Goal: Task Accomplishment & Management: Use online tool/utility

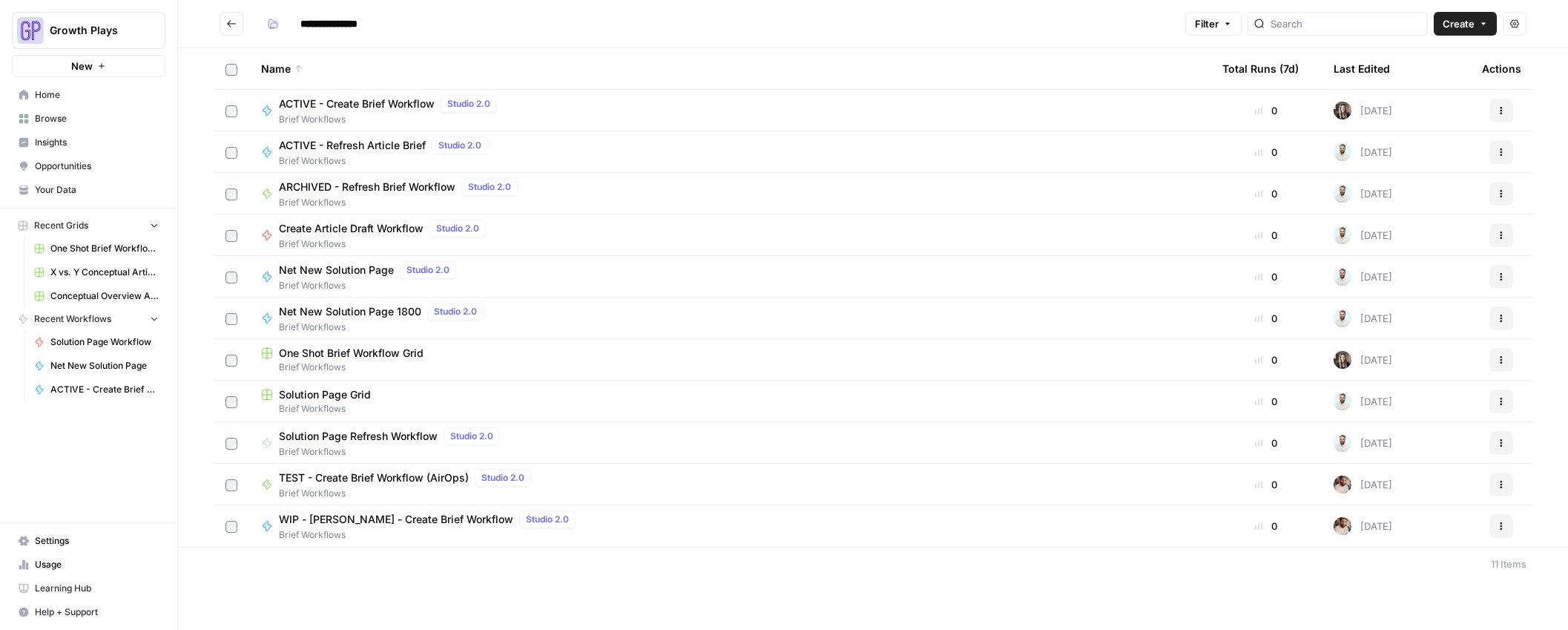
click at [91, 293] on span "Conceptual Overview Article Grid" at bounding box center [104, 296] width 108 height 14
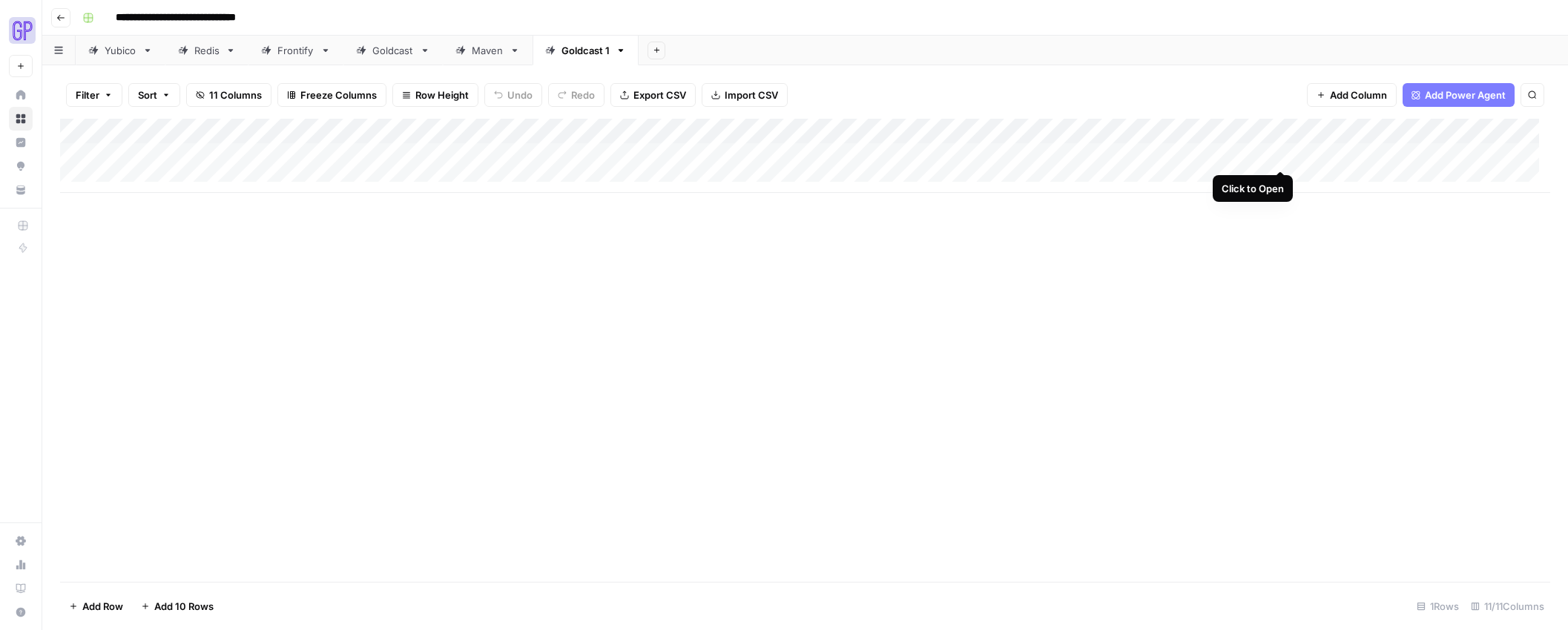
click at [1279, 155] on div "Add Column" at bounding box center [805, 156] width 1490 height 74
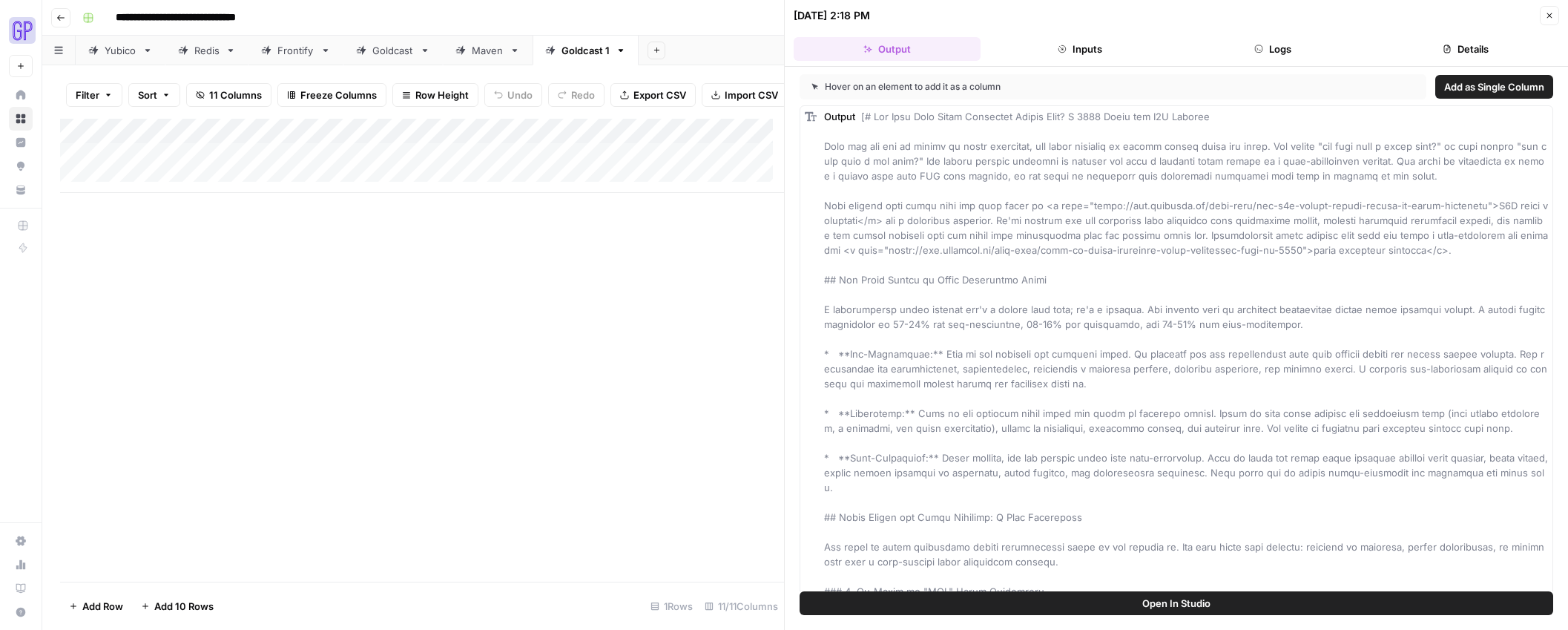
click at [648, 330] on div "Add Column" at bounding box center [422, 350] width 724 height 463
click at [569, 167] on div "Add Column" at bounding box center [422, 156] width 724 height 74
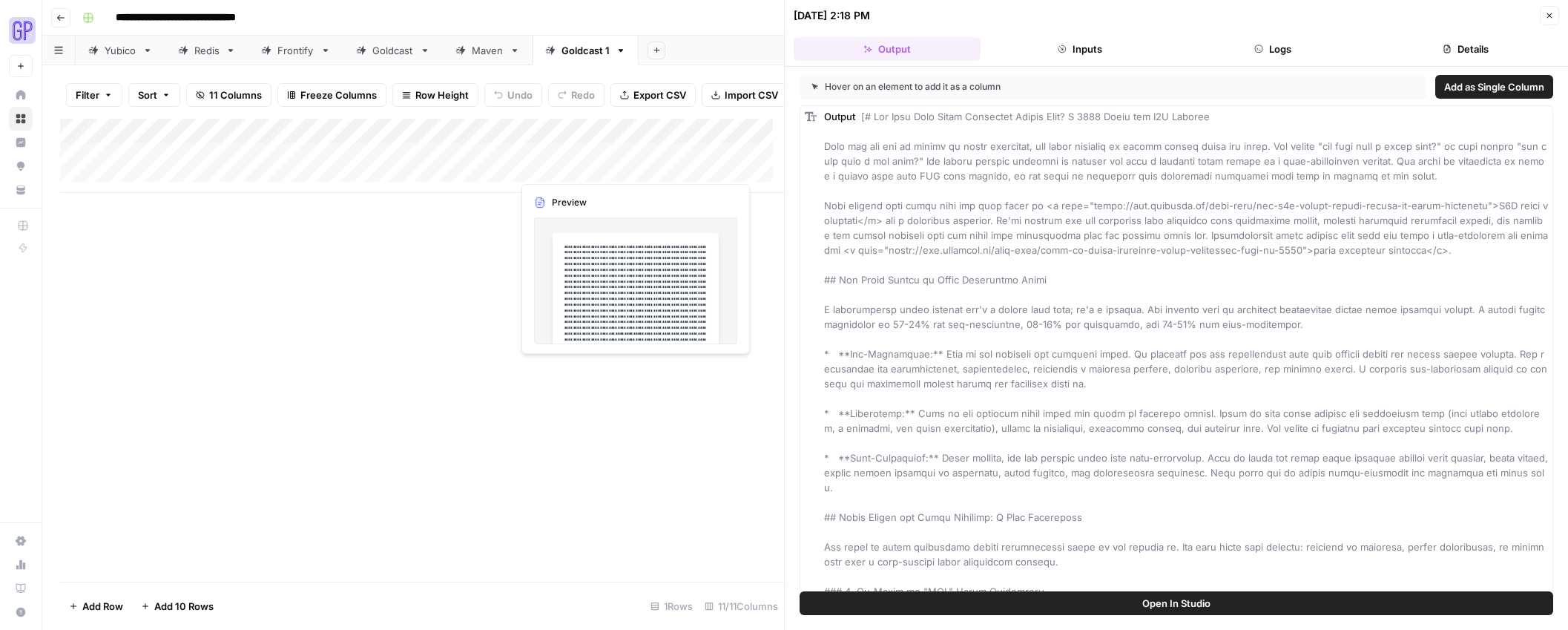
click at [569, 167] on div "Add Column" at bounding box center [422, 156] width 724 height 74
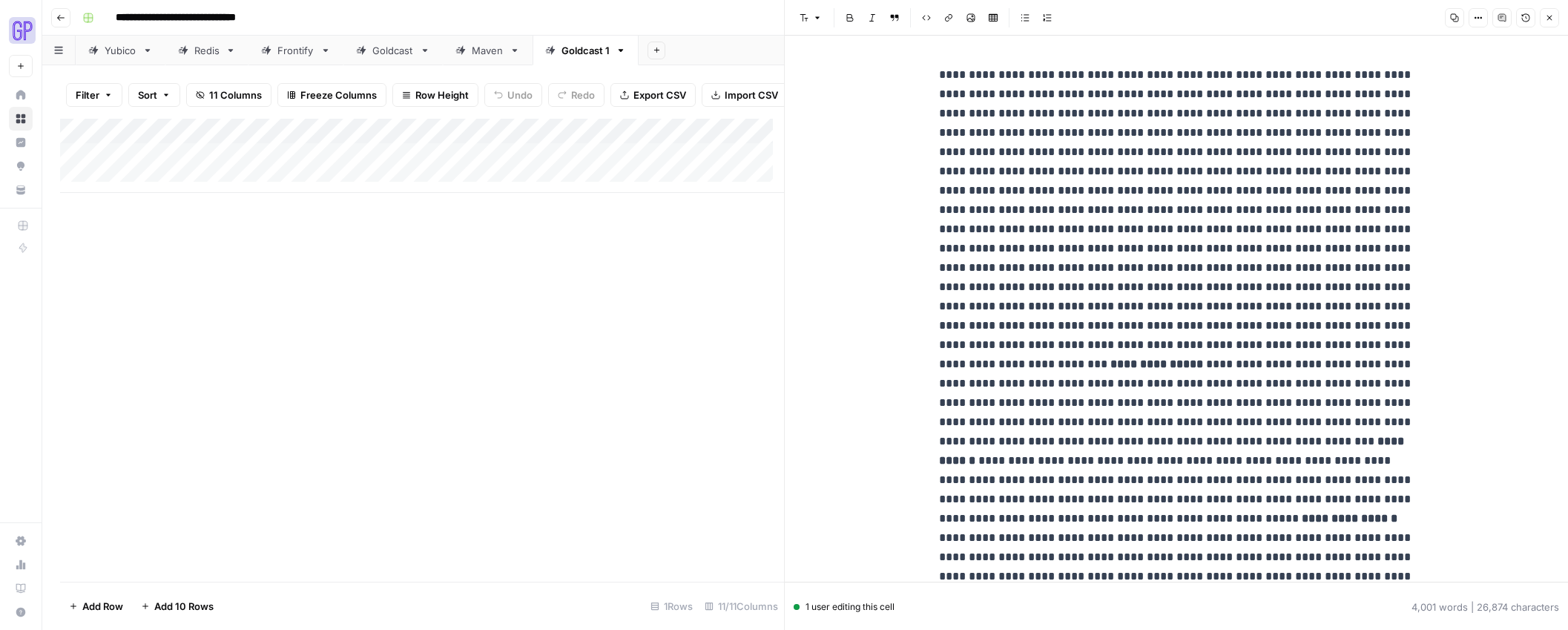
scroll to position [433, 0]
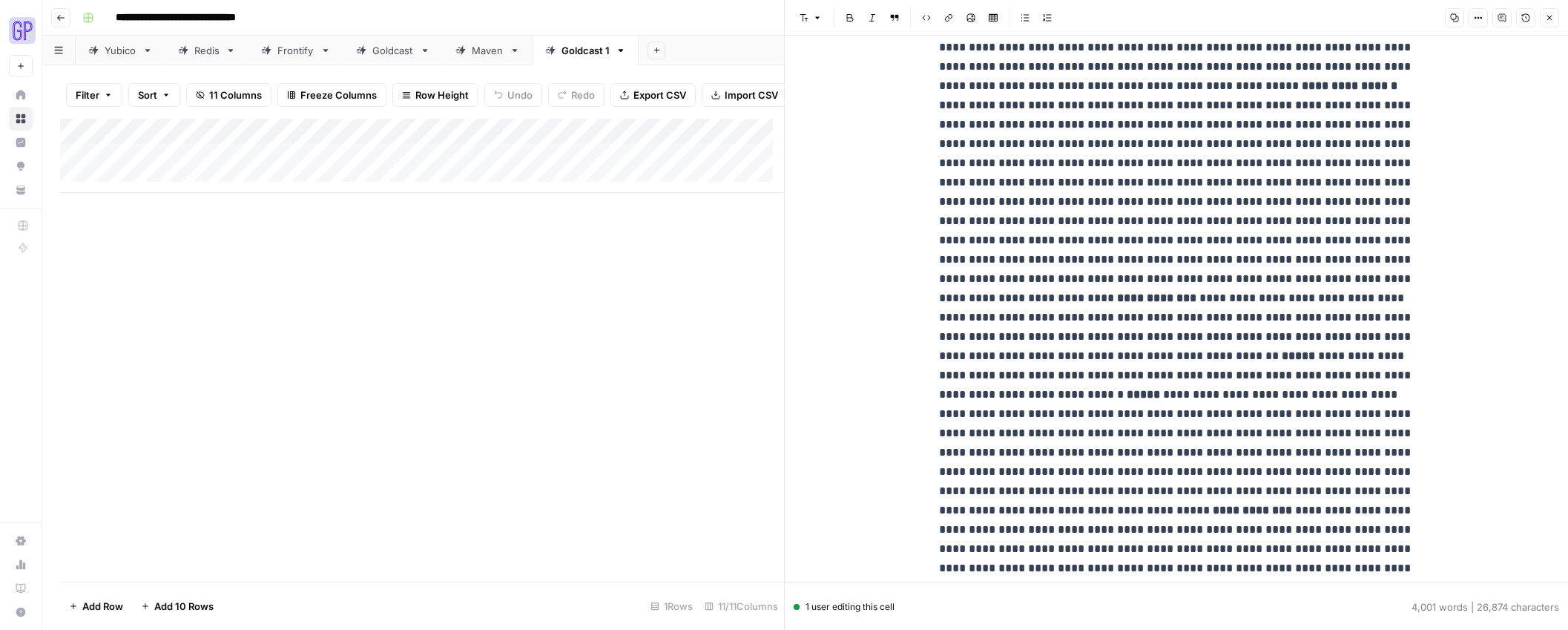
click at [618, 377] on div "Add Column" at bounding box center [422, 350] width 724 height 463
click at [609, 299] on div "Add Column" at bounding box center [422, 350] width 724 height 463
click at [1546, 15] on icon "button" at bounding box center [1549, 18] width 9 height 9
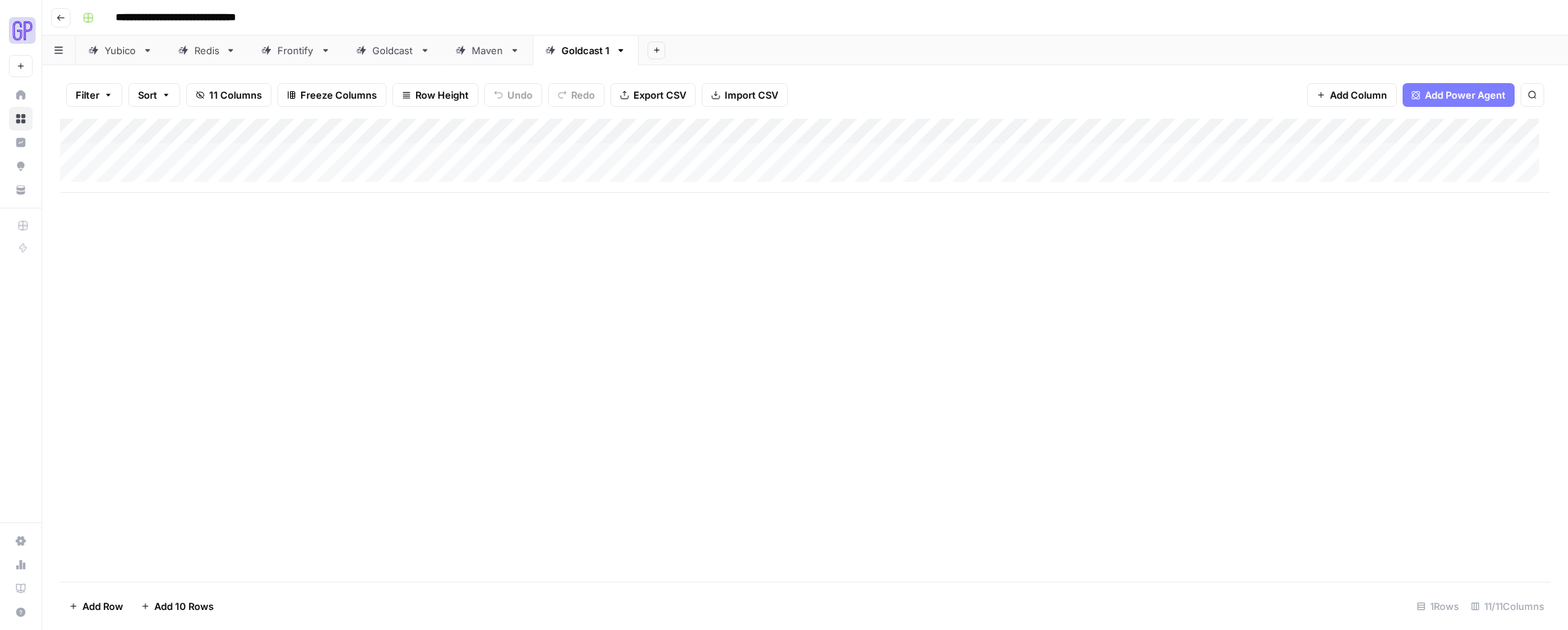
click at [1385, 156] on div "Add Column" at bounding box center [805, 156] width 1490 height 74
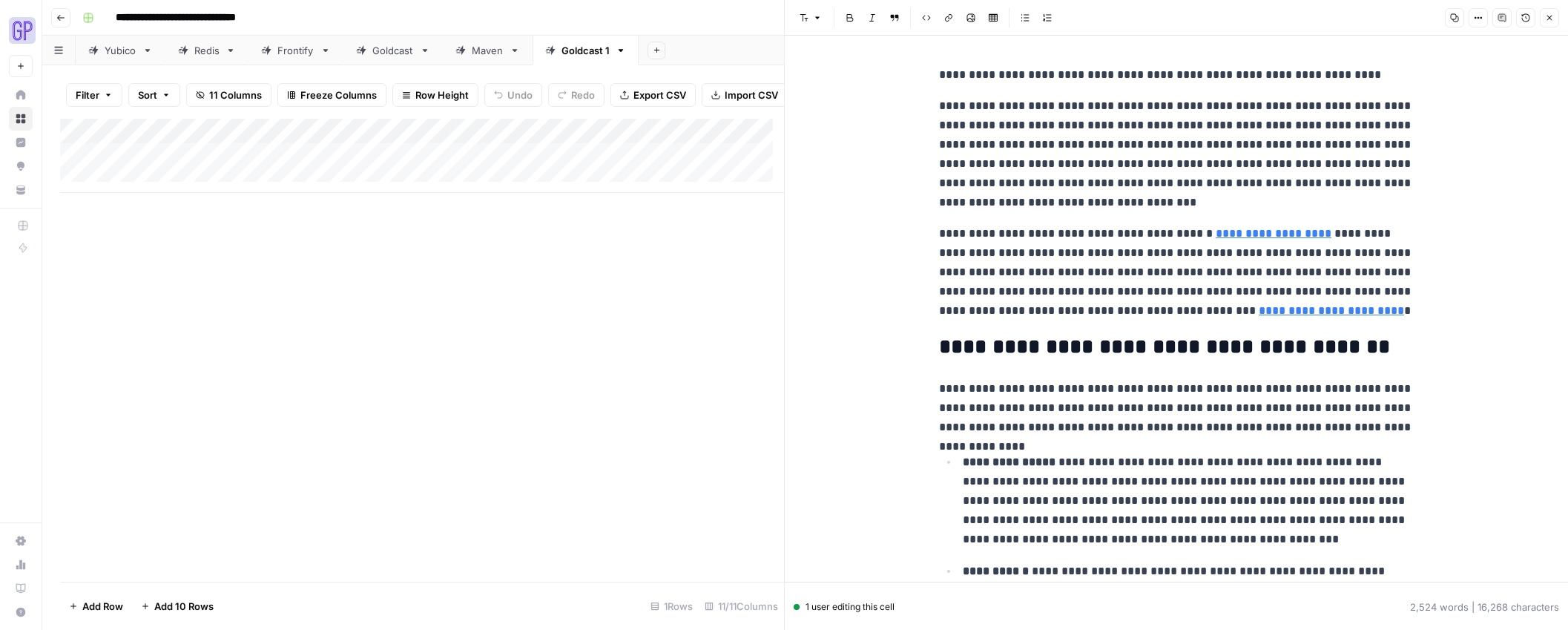
click at [1457, 17] on icon "button" at bounding box center [1454, 18] width 9 height 9
click at [292, 158] on div "Add Column" at bounding box center [422, 156] width 724 height 74
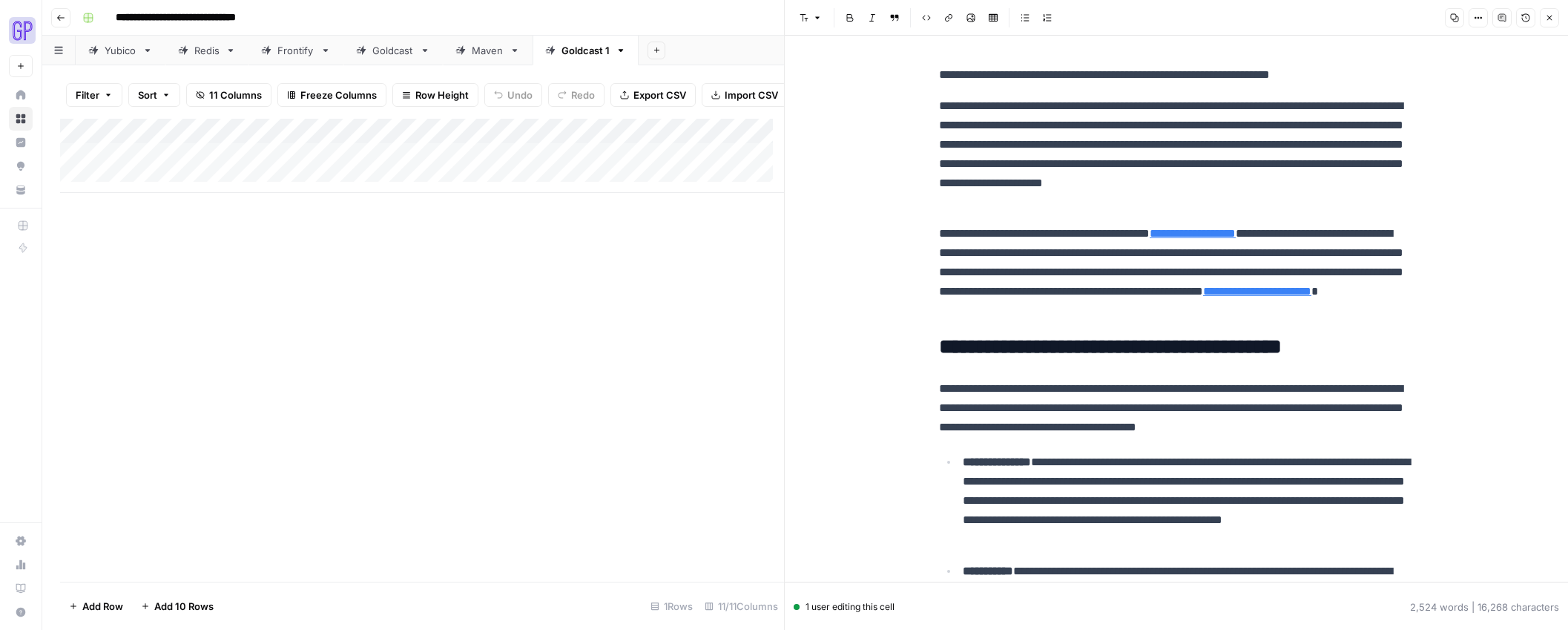
click at [1543, 14] on button "Close" at bounding box center [1549, 18] width 19 height 19
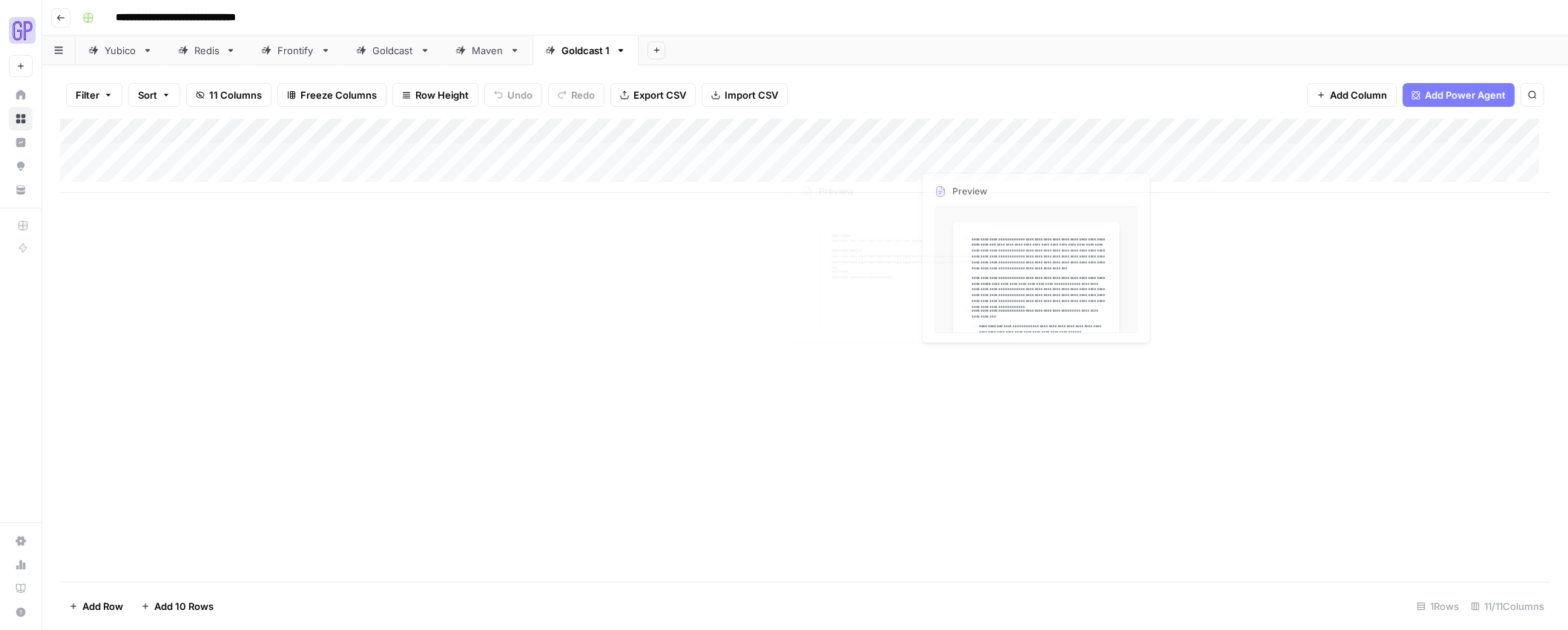
click at [837, 152] on div "Add Column" at bounding box center [805, 156] width 1490 height 74
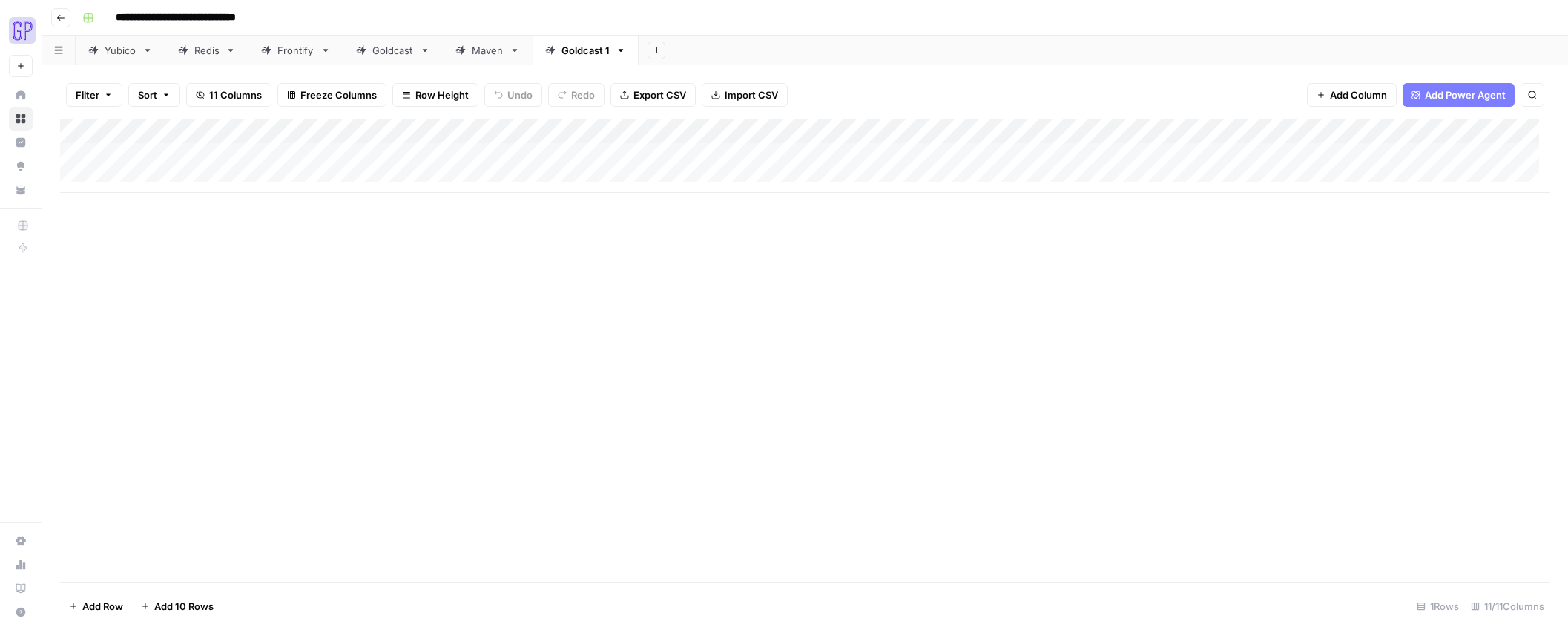
click at [837, 152] on div "Add Column" at bounding box center [805, 156] width 1490 height 74
click at [665, 261] on div "Add Column" at bounding box center [422, 350] width 724 height 463
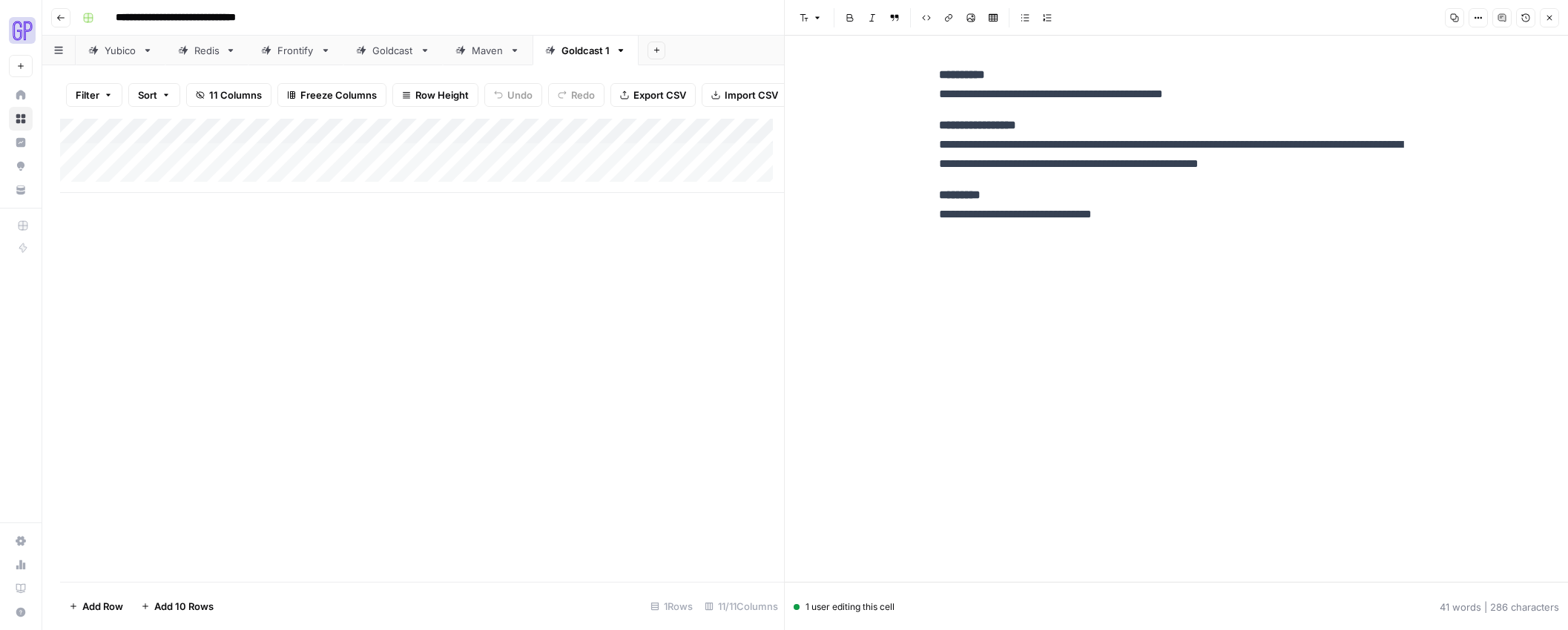
click at [1540, 14] on button "Close" at bounding box center [1549, 18] width 19 height 19
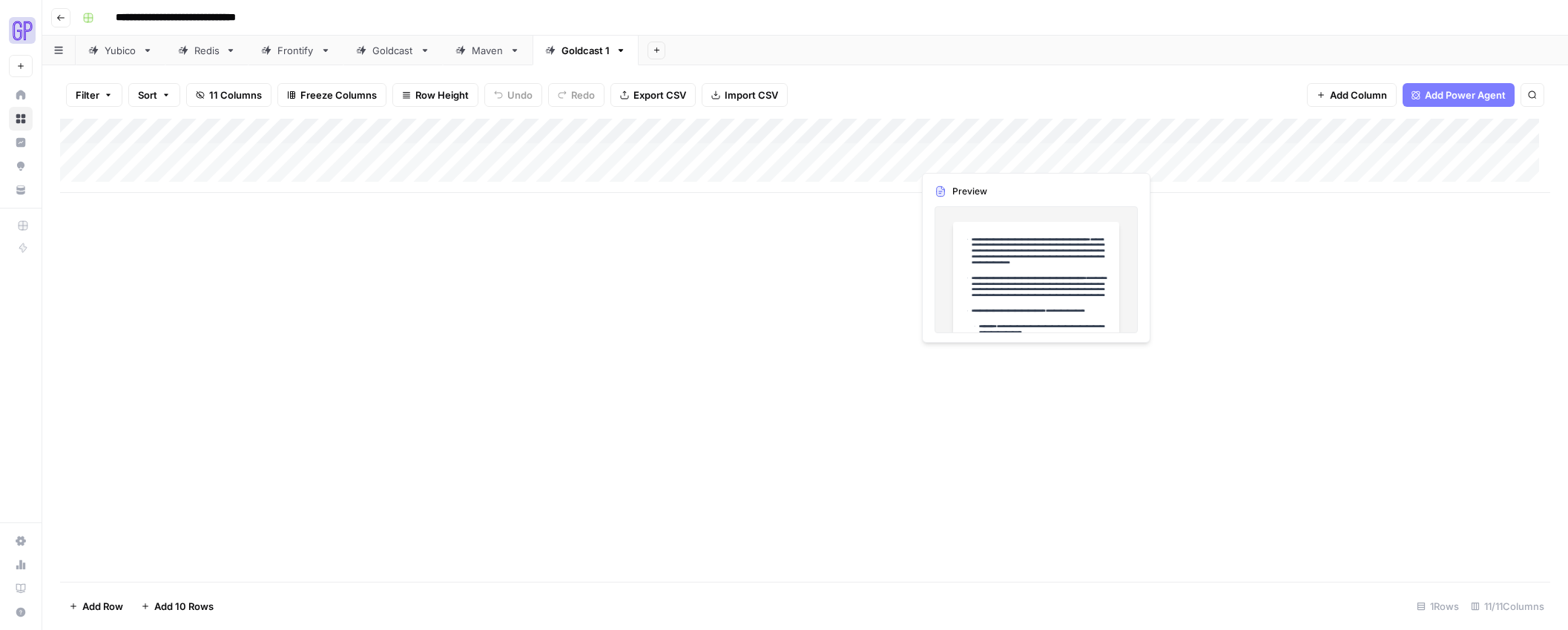
click at [965, 158] on div "Add Column" at bounding box center [805, 156] width 1490 height 74
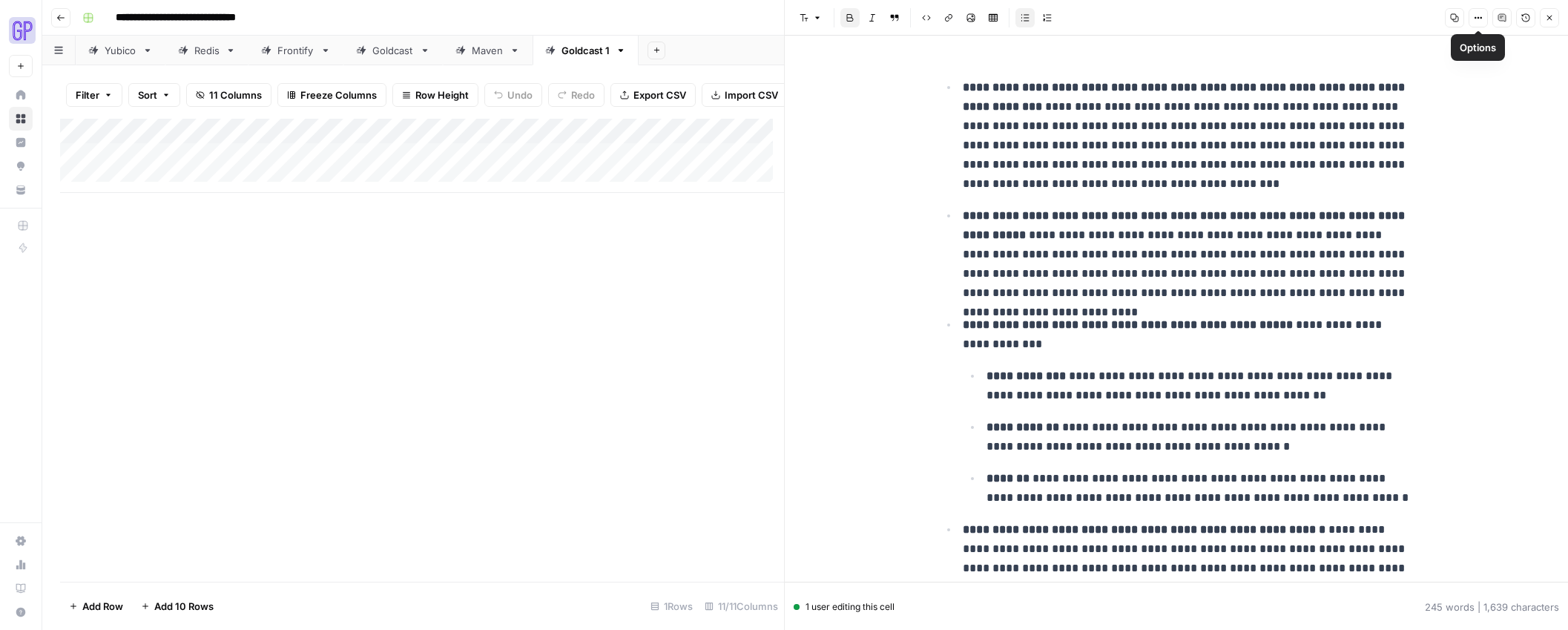
click at [1456, 19] on icon "button" at bounding box center [1454, 18] width 9 height 9
click at [614, 275] on div "Add Column" at bounding box center [422, 350] width 724 height 463
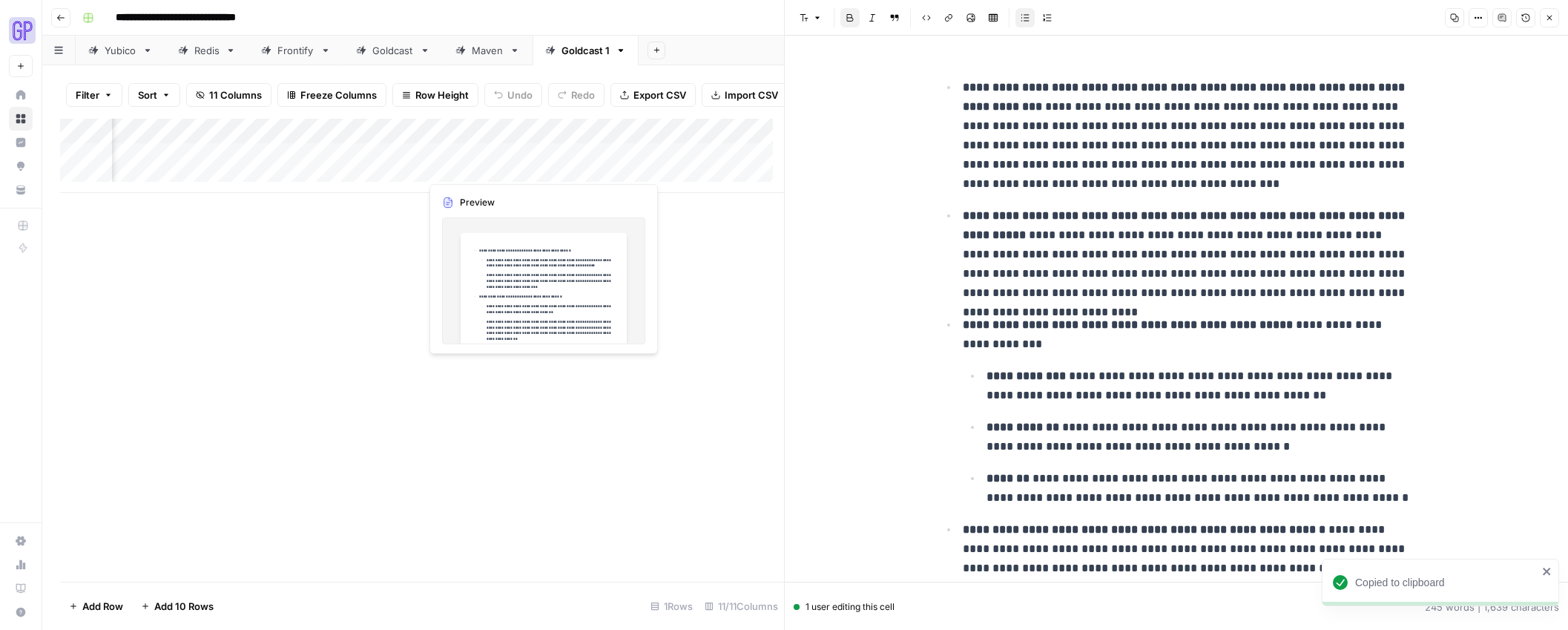
click at [466, 168] on div "Add Column" at bounding box center [422, 156] width 724 height 74
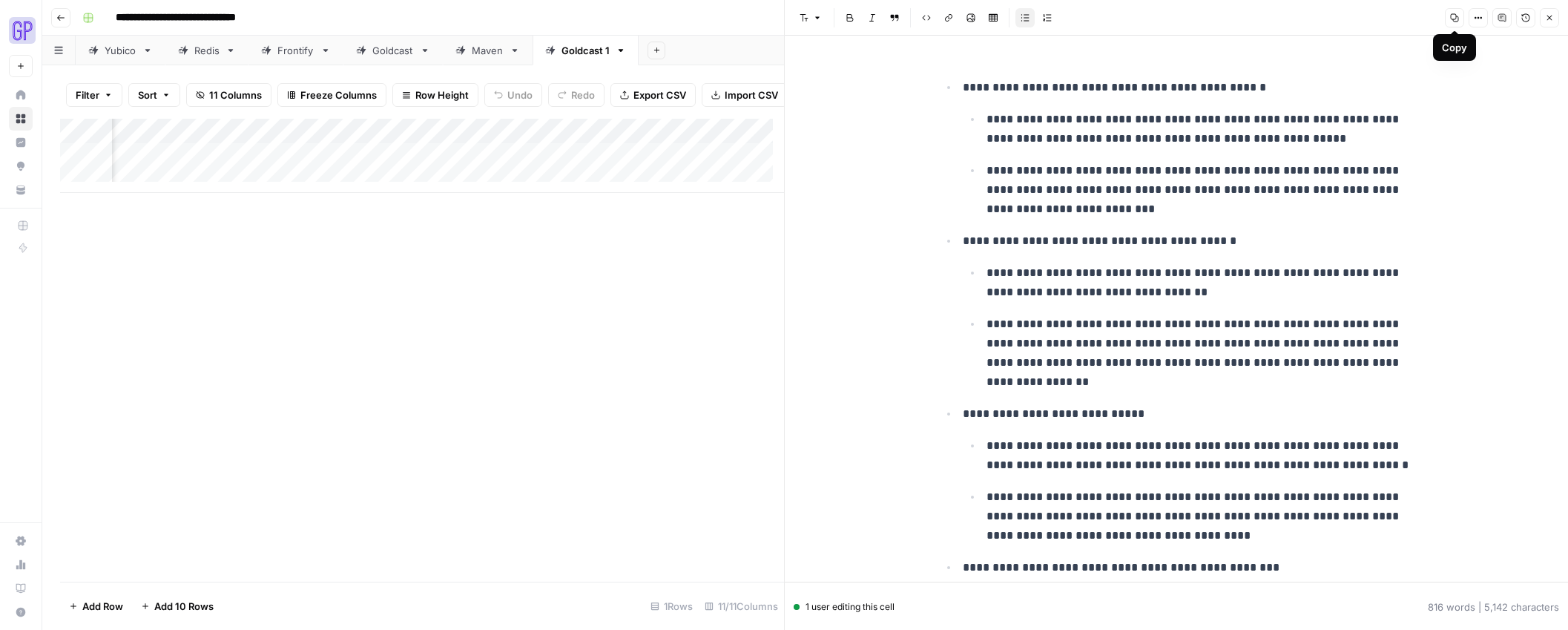
click at [1448, 19] on button "Copy" at bounding box center [1455, 18] width 19 height 19
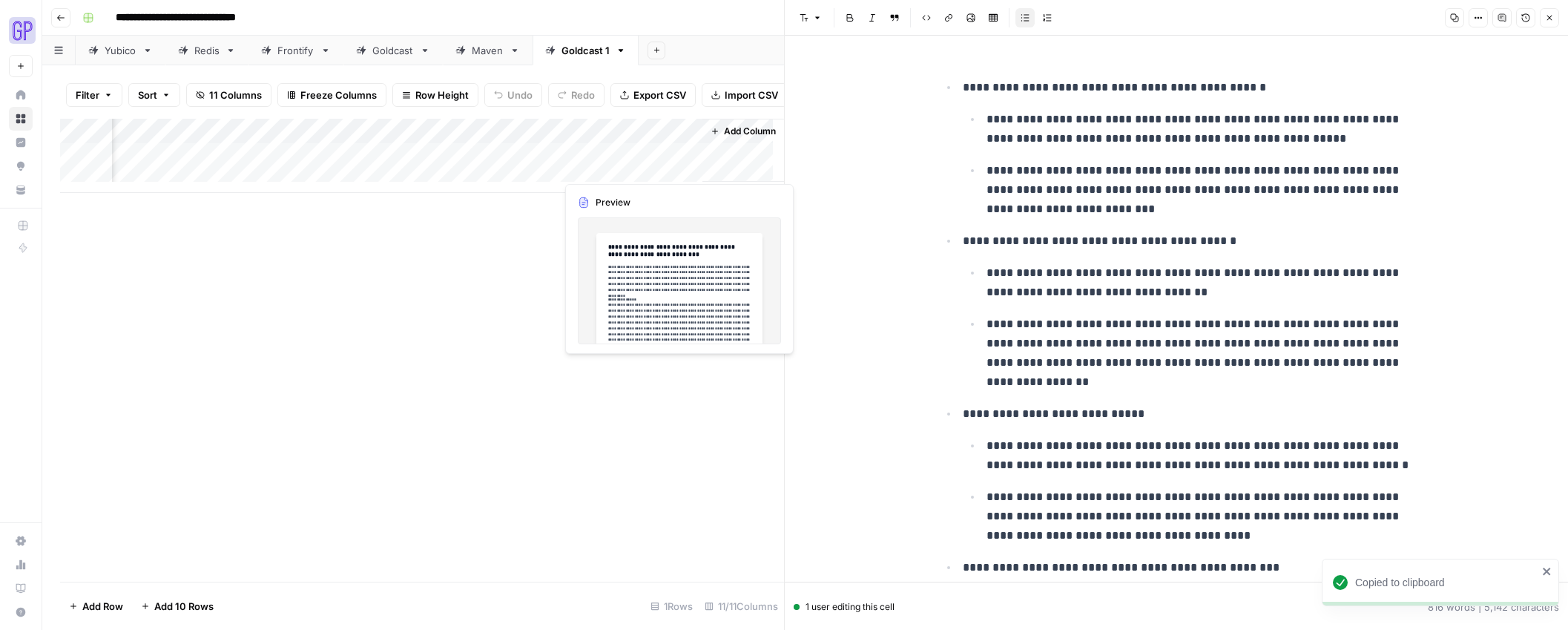
click at [619, 167] on div "Add Column" at bounding box center [422, 156] width 724 height 74
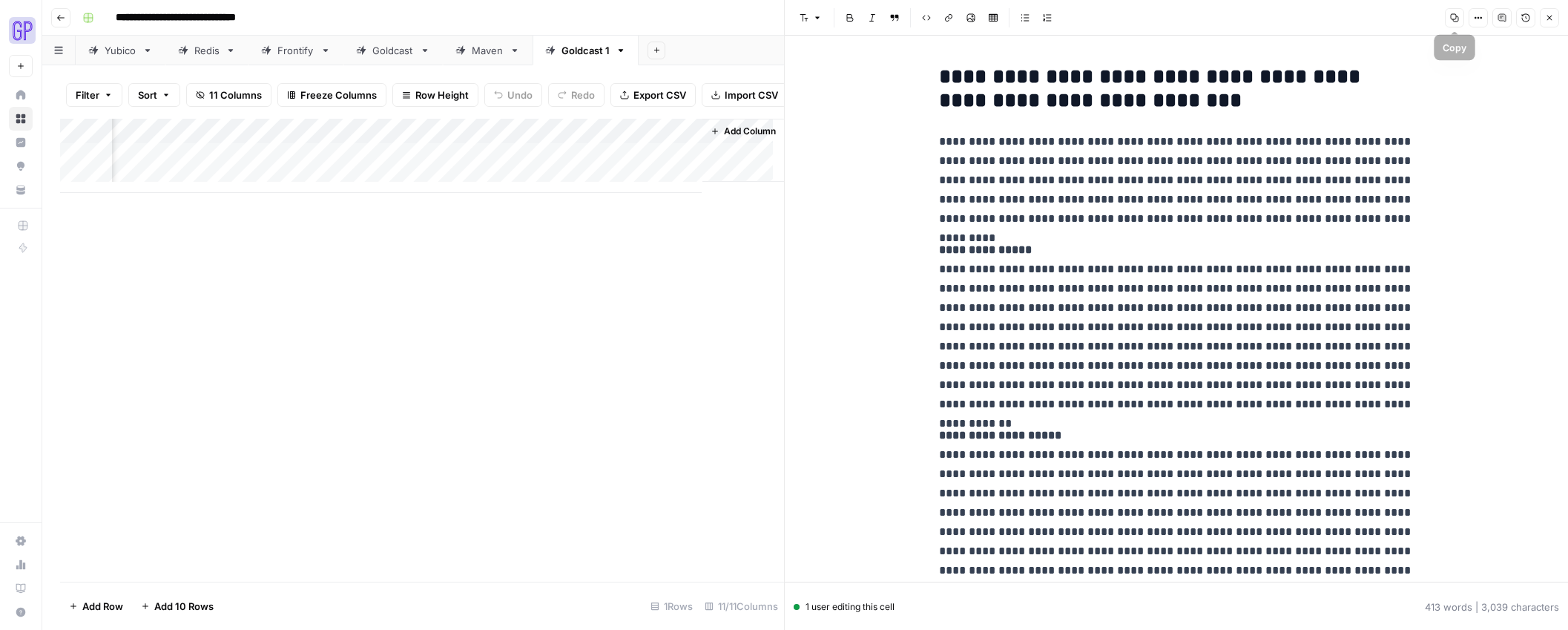
click at [1450, 21] on icon "button" at bounding box center [1454, 18] width 9 height 9
